Goal: Information Seeking & Learning: Learn about a topic

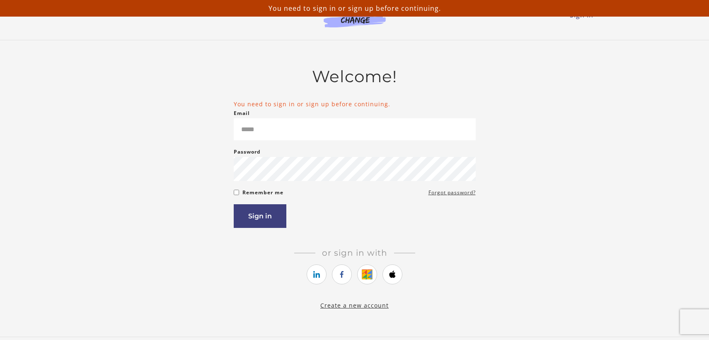
click at [354, 117] on div "Email Please enter a valid email address" at bounding box center [355, 124] width 242 height 32
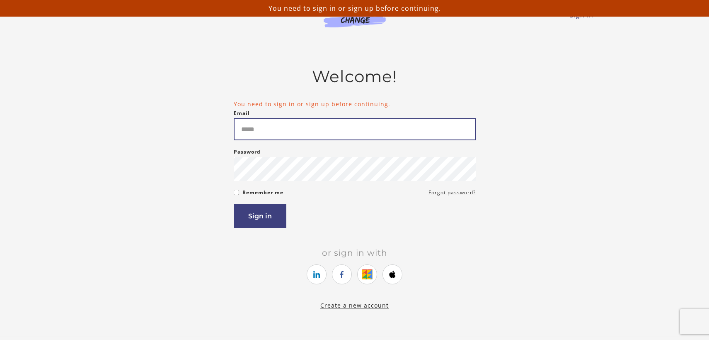
click at [351, 122] on input "Email" at bounding box center [355, 129] width 242 height 22
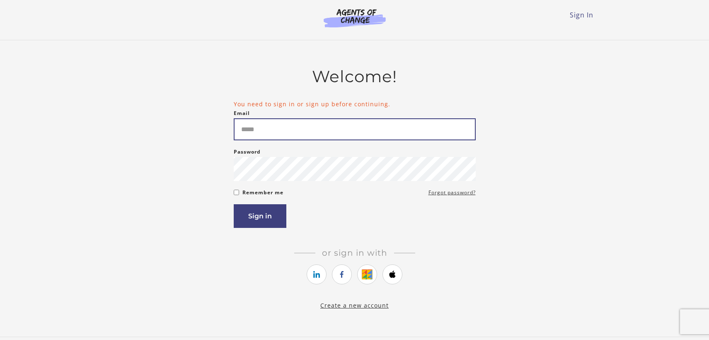
type input "**********"
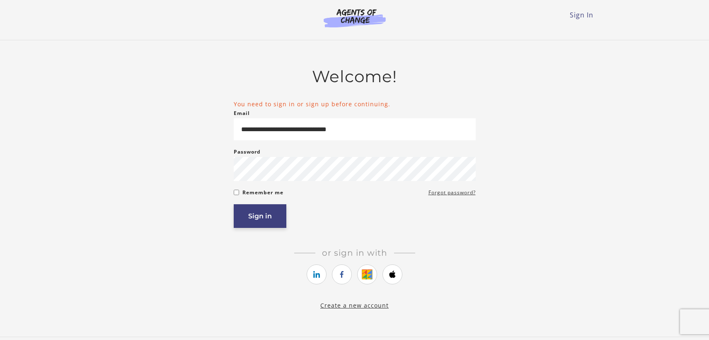
click at [262, 219] on button "Sign in" at bounding box center [260, 216] width 53 height 24
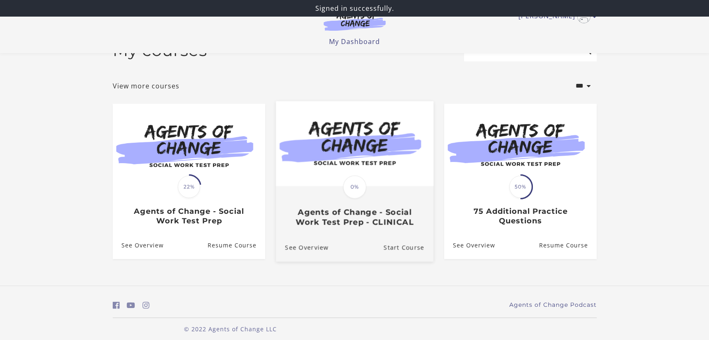
scroll to position [33, 0]
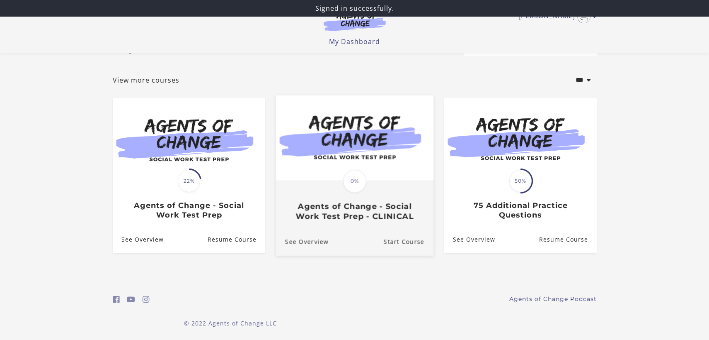
click at [336, 153] on img at bounding box center [355, 137] width 158 height 85
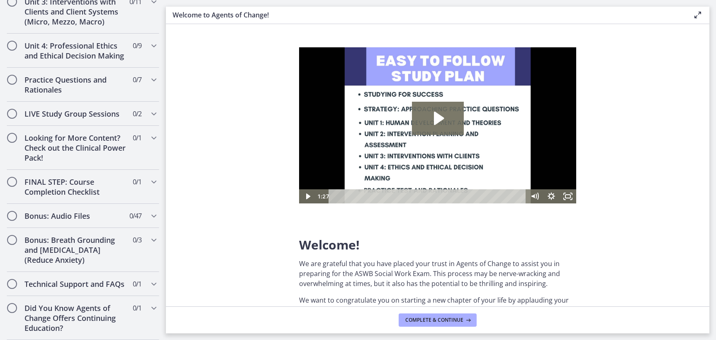
scroll to position [683, 0]
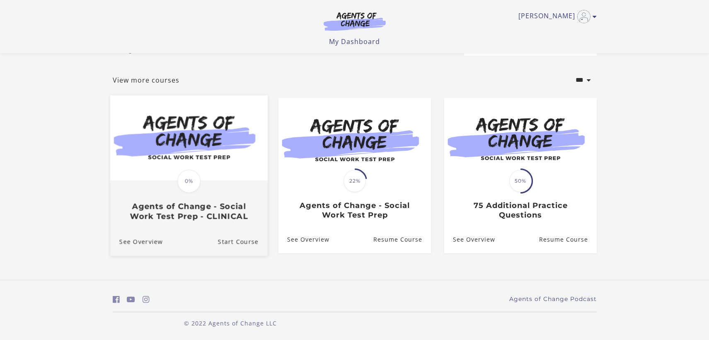
click at [163, 136] on img at bounding box center [189, 137] width 158 height 85
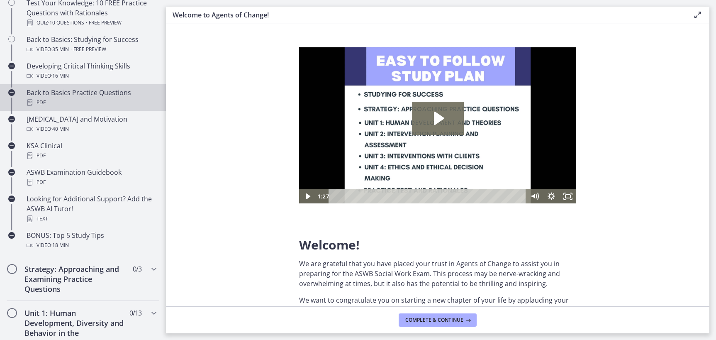
scroll to position [269, 0]
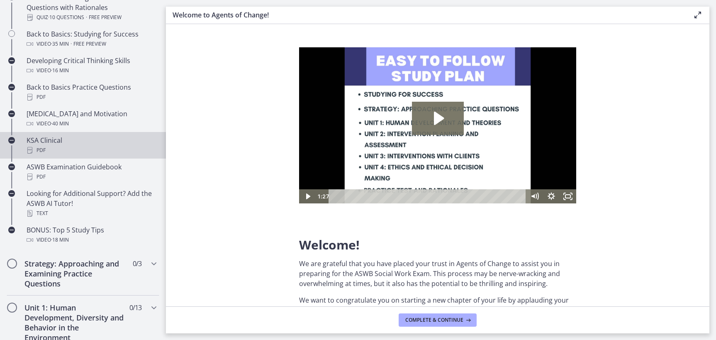
click at [94, 148] on div "PDF" at bounding box center [91, 150] width 129 height 10
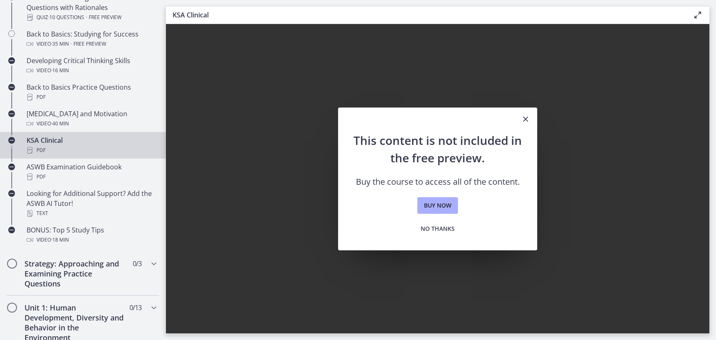
click at [524, 119] on icon "Close" at bounding box center [525, 119] width 10 height 10
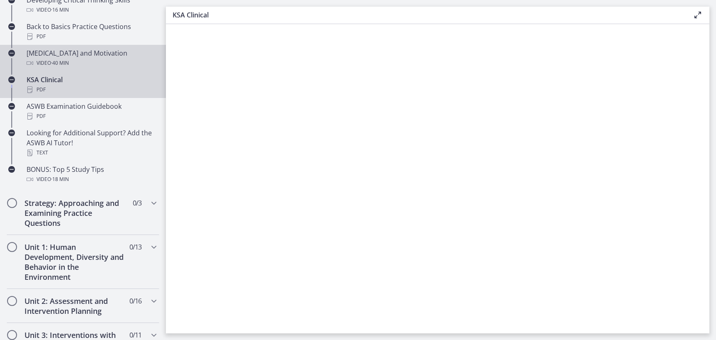
scroll to position [57, 0]
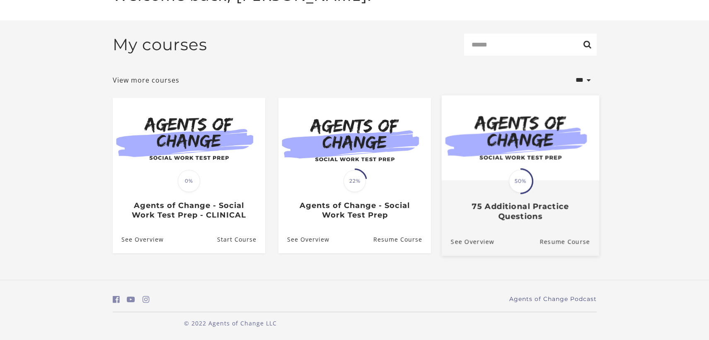
click at [521, 158] on img at bounding box center [521, 137] width 158 height 85
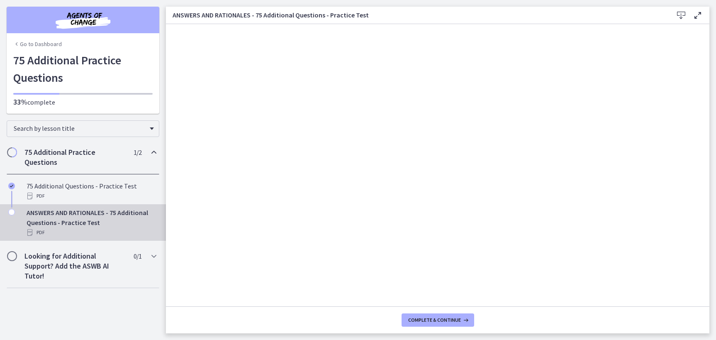
click at [24, 44] on link "Go to Dashboard" at bounding box center [37, 44] width 49 height 8
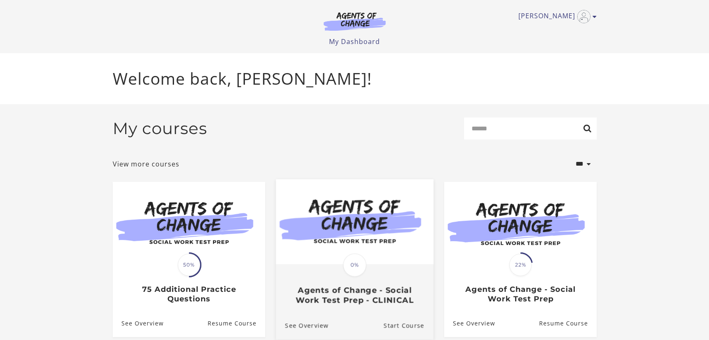
click at [351, 266] on span "0%" at bounding box center [354, 264] width 23 height 23
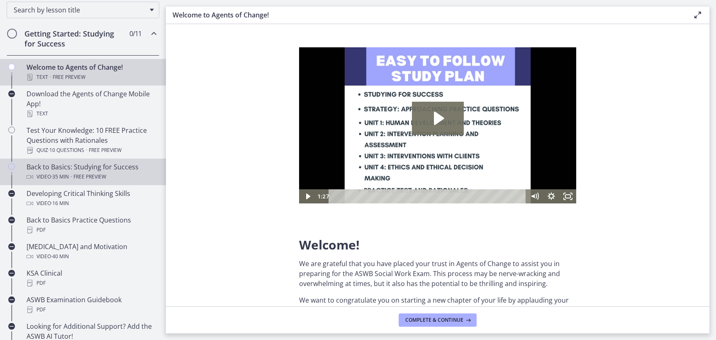
scroll to position [137, 0]
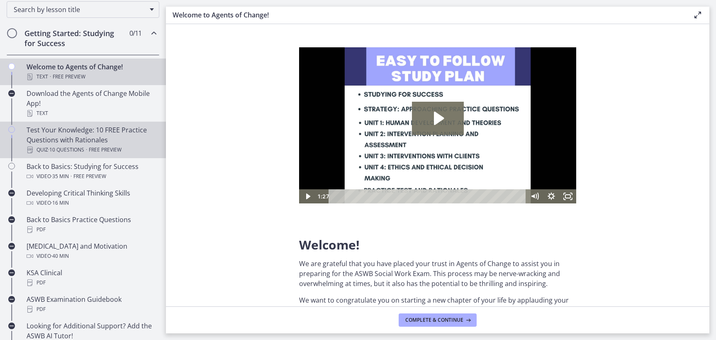
click at [73, 140] on div "Test Your Knowledge: 10 FREE Practice Questions with Rationales Quiz · 10 Quest…" at bounding box center [91, 140] width 129 height 30
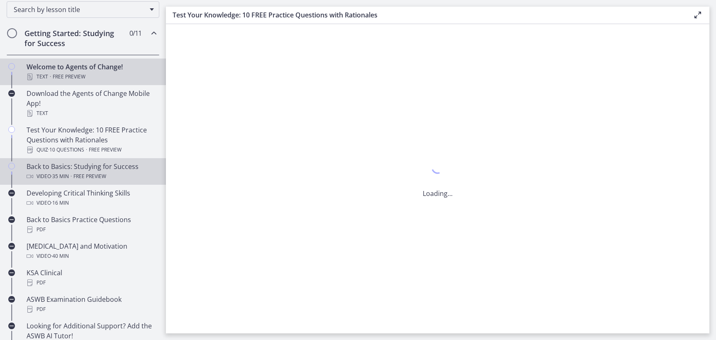
click at [69, 178] on span "· 35 min" at bounding box center [60, 176] width 18 height 10
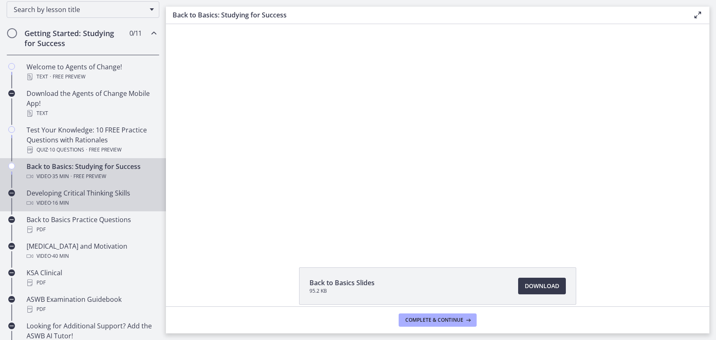
click at [65, 205] on span "· 16 min" at bounding box center [60, 203] width 18 height 10
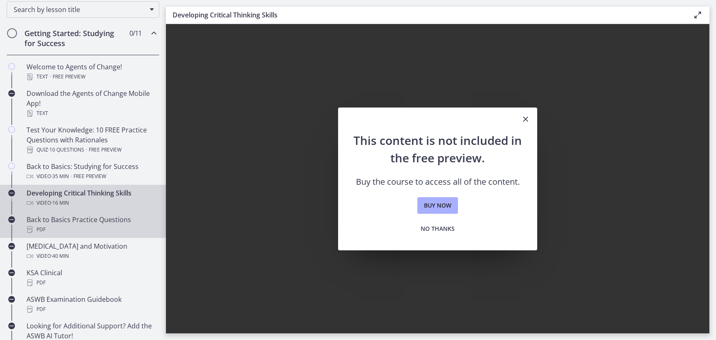
click at [70, 224] on div "Back to Basics Practice Questions PDF" at bounding box center [91, 224] width 129 height 20
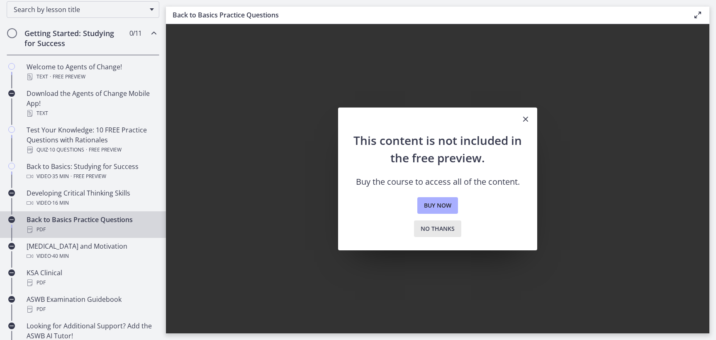
click at [432, 231] on span "No thanks" at bounding box center [437, 228] width 34 height 10
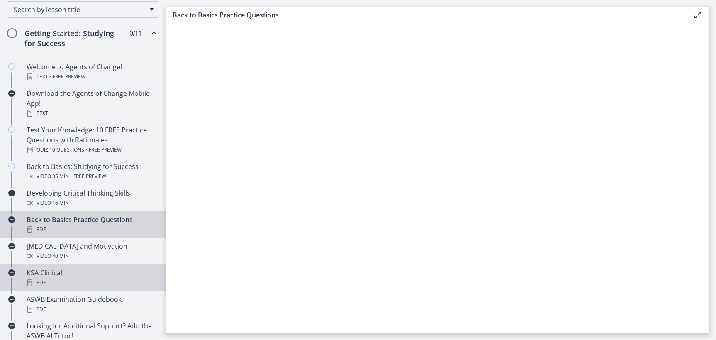
click at [85, 280] on div "PDF" at bounding box center [91, 282] width 129 height 10
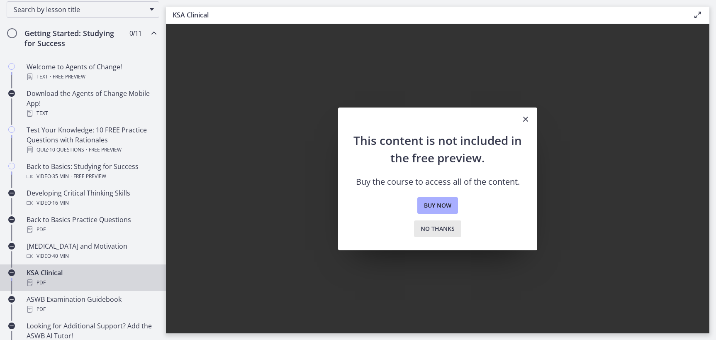
click at [438, 231] on span "No thanks" at bounding box center [437, 228] width 34 height 10
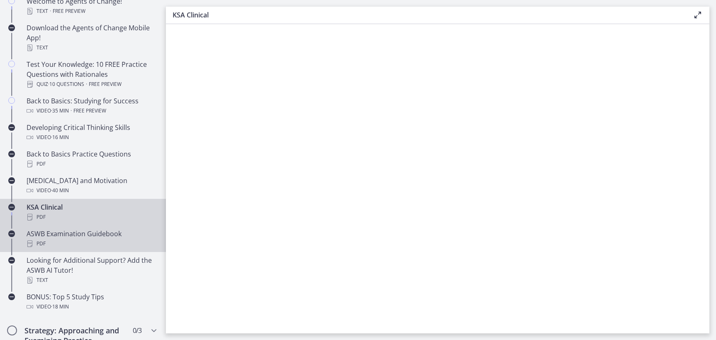
scroll to position [211, 0]
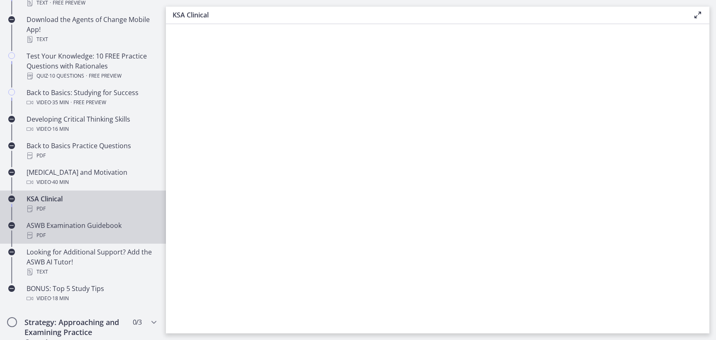
click at [46, 233] on div "PDF" at bounding box center [91, 235] width 129 height 10
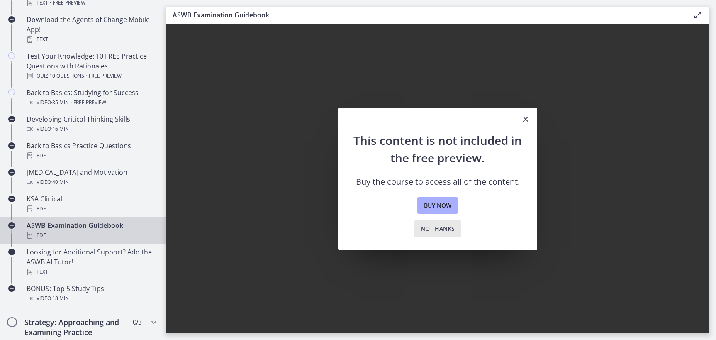
click at [443, 229] on span "No thanks" at bounding box center [437, 228] width 34 height 10
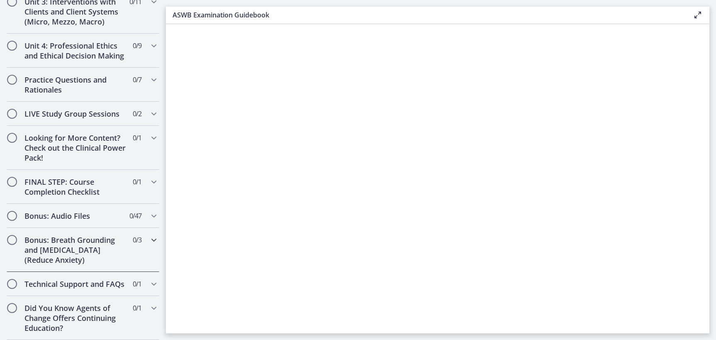
scroll to position [683, 0]
click at [149, 133] on icon "Chapters" at bounding box center [154, 138] width 10 height 10
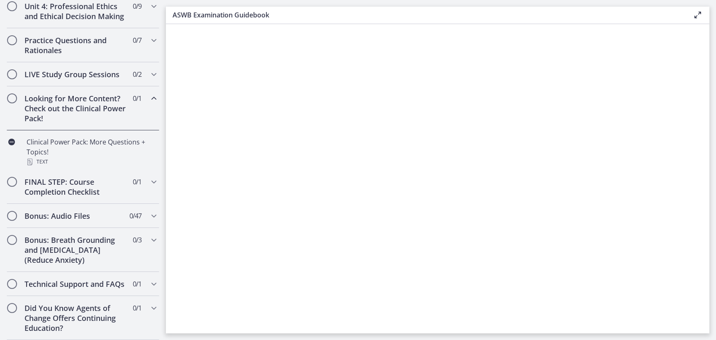
scroll to position [354, 0]
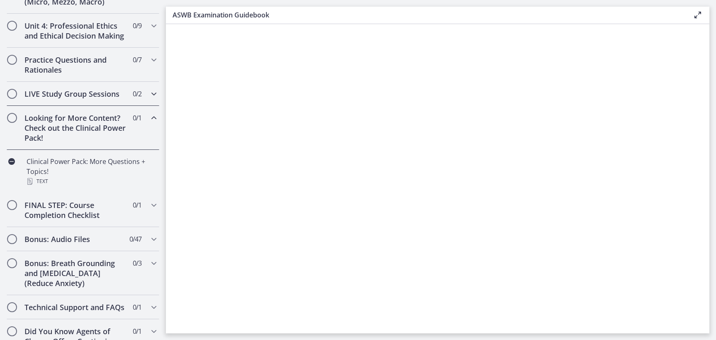
click at [138, 104] on div "LIVE Study Group Sessions 0 / 2 Completed" at bounding box center [83, 94] width 153 height 24
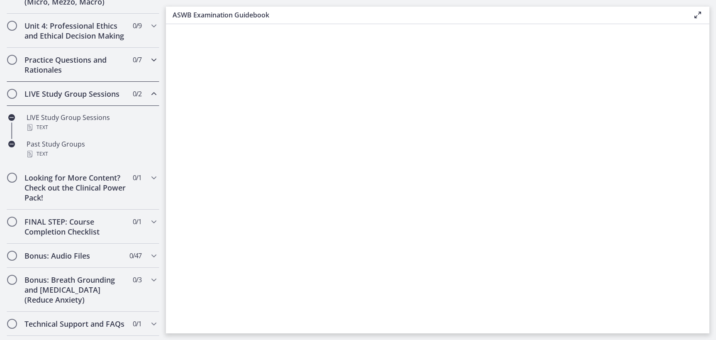
click at [124, 75] on div "Practice Questions and Rationales 0 / 7 Completed" at bounding box center [83, 65] width 153 height 34
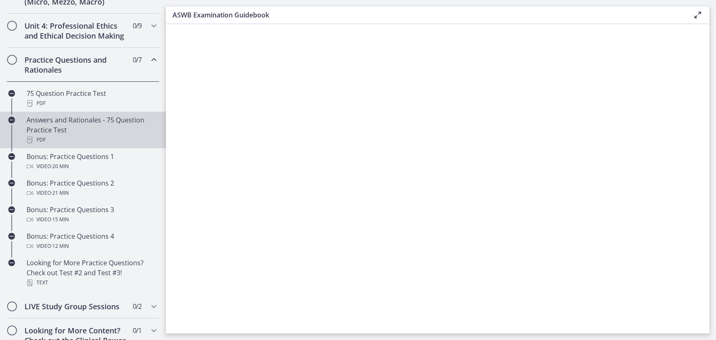
click at [72, 140] on div "Answers and Rationales - 75 Question Practice Test PDF" at bounding box center [91, 130] width 129 height 30
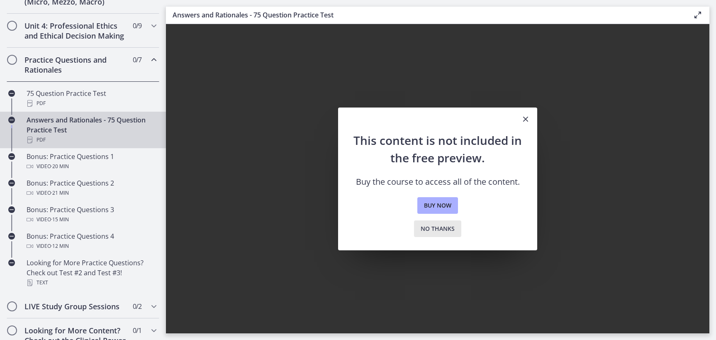
click at [445, 229] on span "No thanks" at bounding box center [437, 228] width 34 height 10
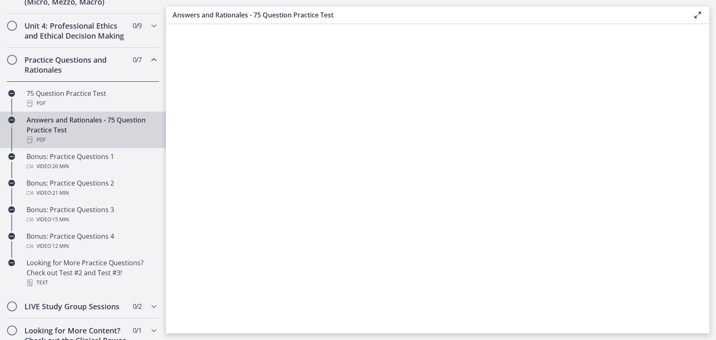
click at [57, 135] on div "Answers and Rationales - 75 Question Practice Test PDF" at bounding box center [91, 130] width 129 height 30
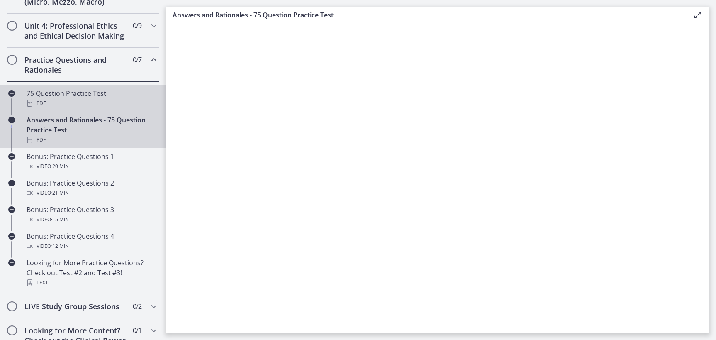
click at [97, 102] on div "75 Question Practice Test PDF" at bounding box center [91, 98] width 129 height 20
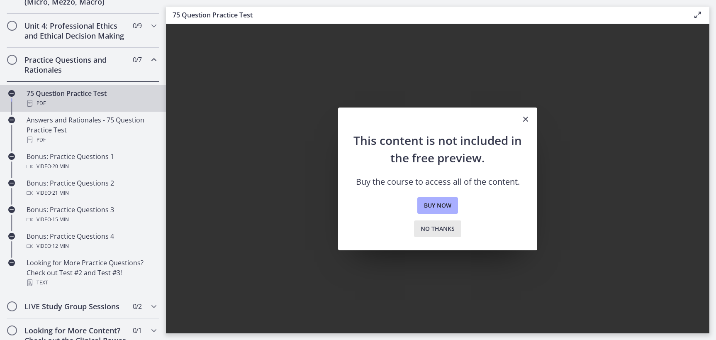
drag, startPoint x: 447, startPoint y: 233, endPoint x: 431, endPoint y: 229, distance: 16.1
click at [447, 233] on span "No thanks" at bounding box center [437, 228] width 34 height 10
